Goal: Task Accomplishment & Management: Manage account settings

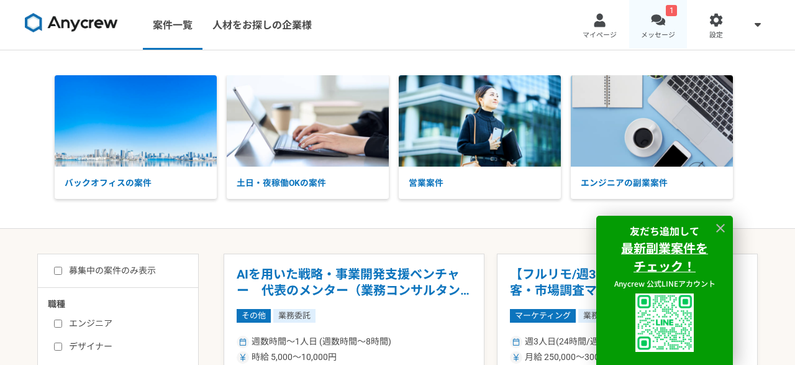
click at [644, 29] on link "1 メッセージ" at bounding box center [658, 25] width 58 height 50
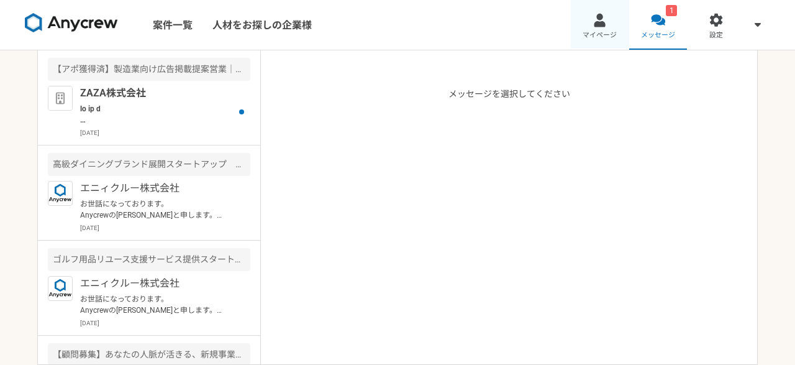
click at [596, 34] on span "マイページ" at bounding box center [600, 35] width 34 height 10
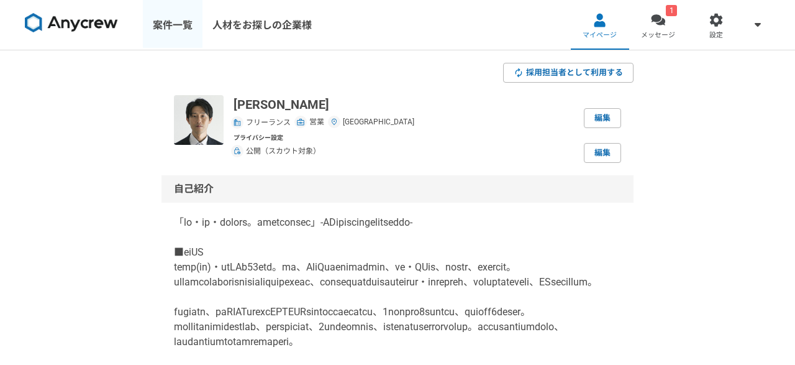
click at [181, 28] on link "案件一覧" at bounding box center [173, 25] width 60 height 50
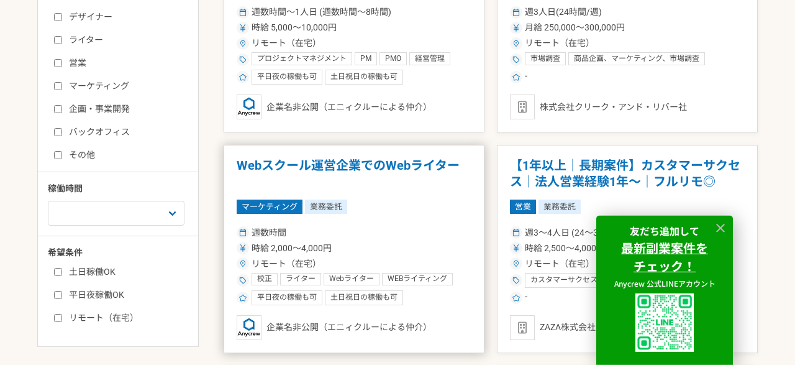
scroll to position [268, 0]
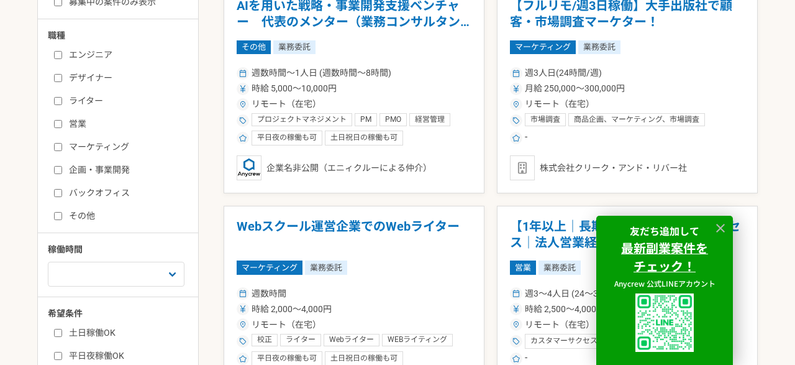
click at [53, 148] on div "エンジニア デザイナー ライター 営業 マーケティング 企画・事業開発 バックオフィス その他" at bounding box center [122, 133] width 149 height 178
click at [58, 147] on input "マーケティング" at bounding box center [58, 147] width 8 height 8
checkbox input "true"
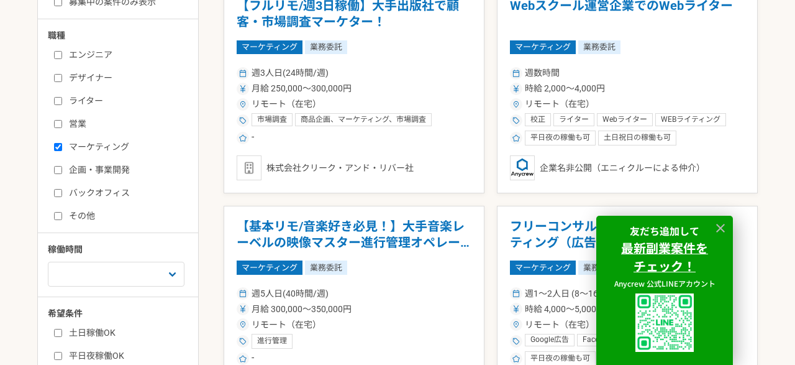
click at [59, 125] on input "営業" at bounding box center [58, 124] width 8 height 8
checkbox input "true"
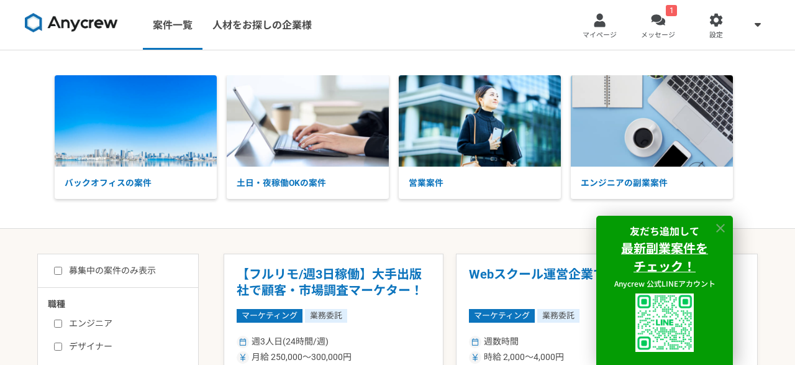
click at [721, 226] on icon at bounding box center [721, 228] width 14 height 14
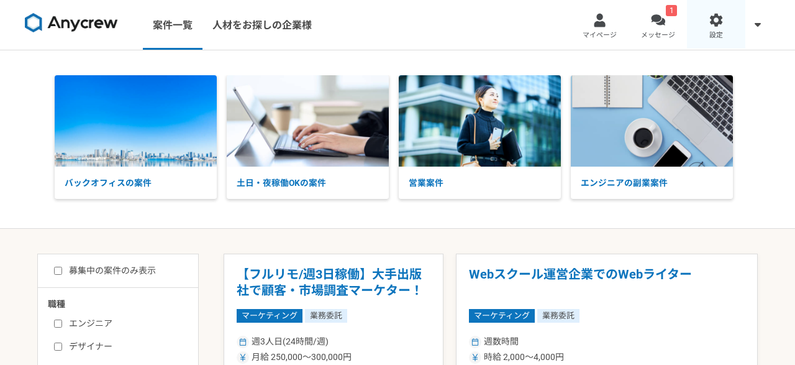
click at [734, 30] on link "設定" at bounding box center [716, 25] width 58 height 50
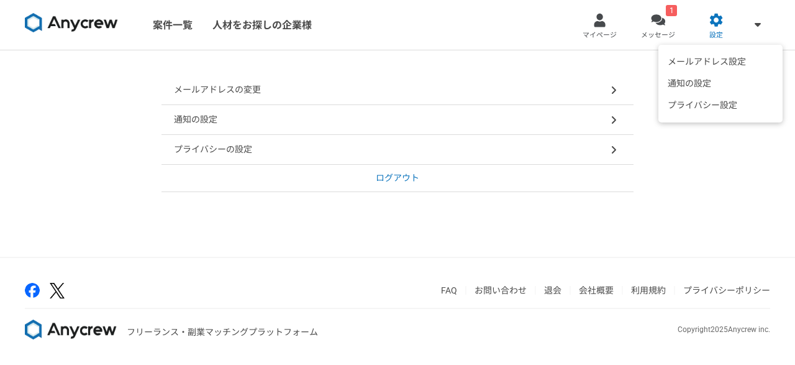
click at [756, 23] on icon at bounding box center [758, 24] width 6 height 4
click at [399, 172] on p "ログアウト" at bounding box center [397, 177] width 43 height 13
